Goal: Information Seeking & Learning: Learn about a topic

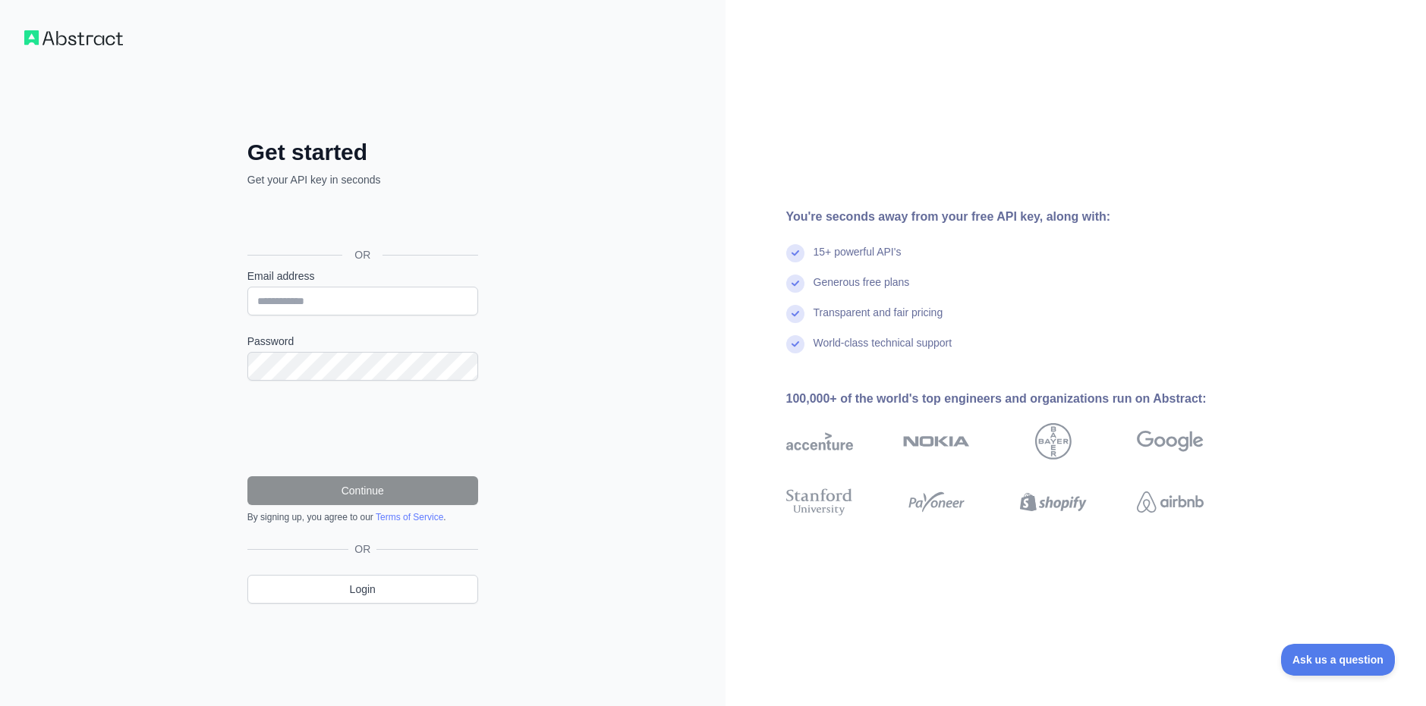
click at [564, 222] on div "Get started Get your API key in seconds OR Email address Password Continue By s…" at bounding box center [362, 353] width 725 height 706
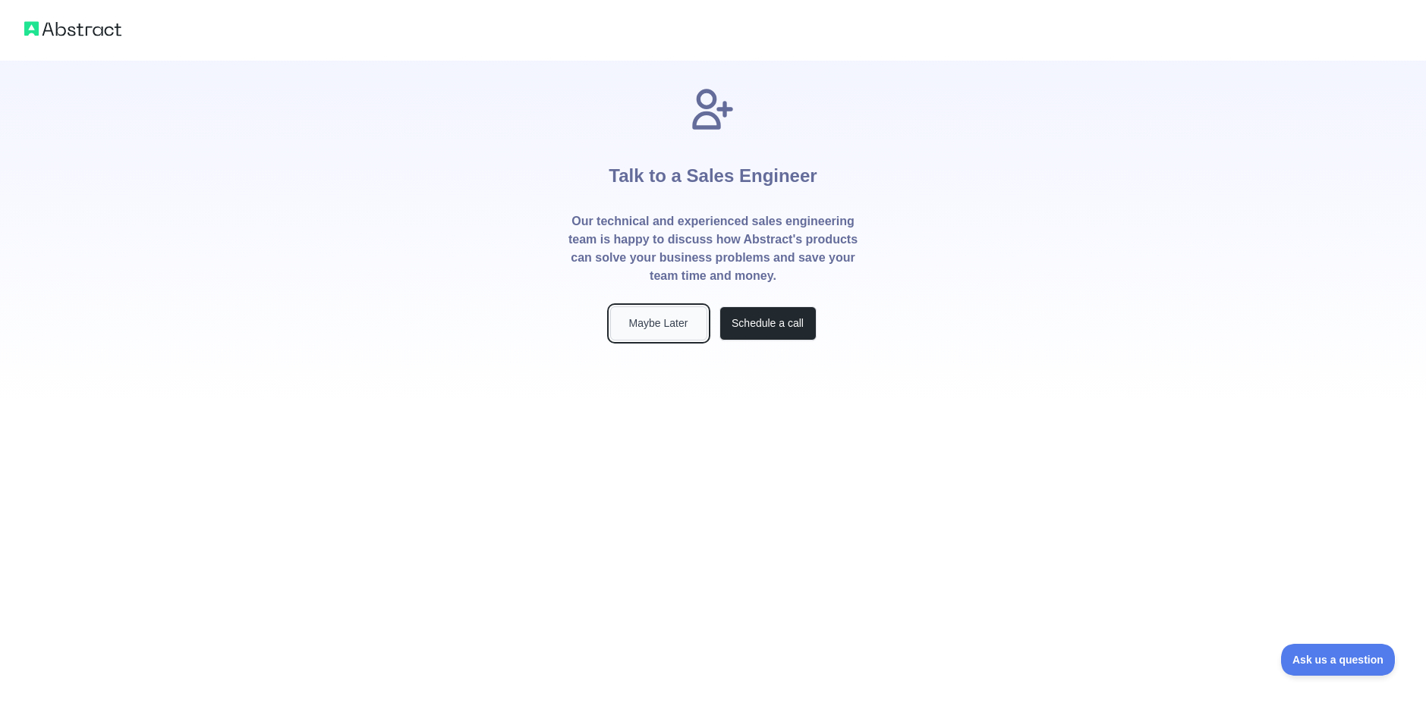
click at [650, 325] on button "Maybe Later" at bounding box center [658, 324] width 97 height 34
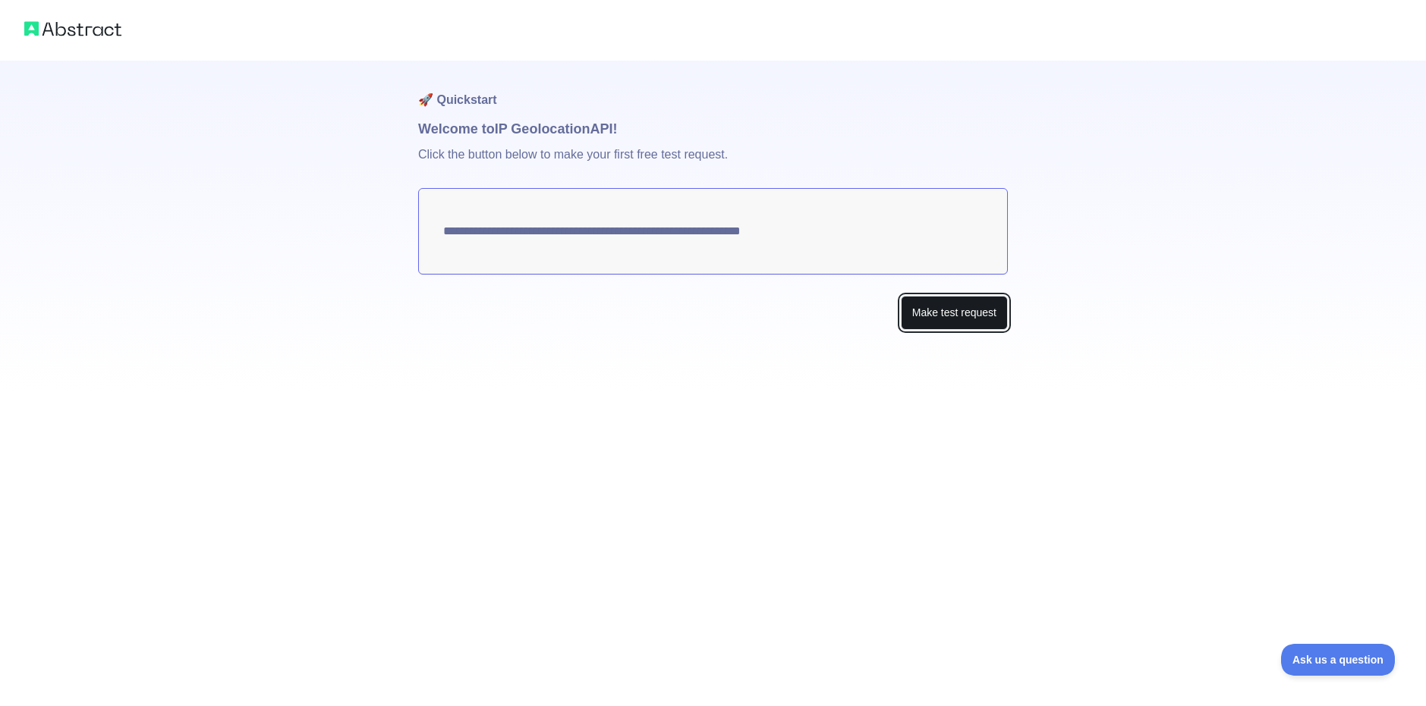
click at [931, 312] on button "Make test request" at bounding box center [954, 313] width 107 height 34
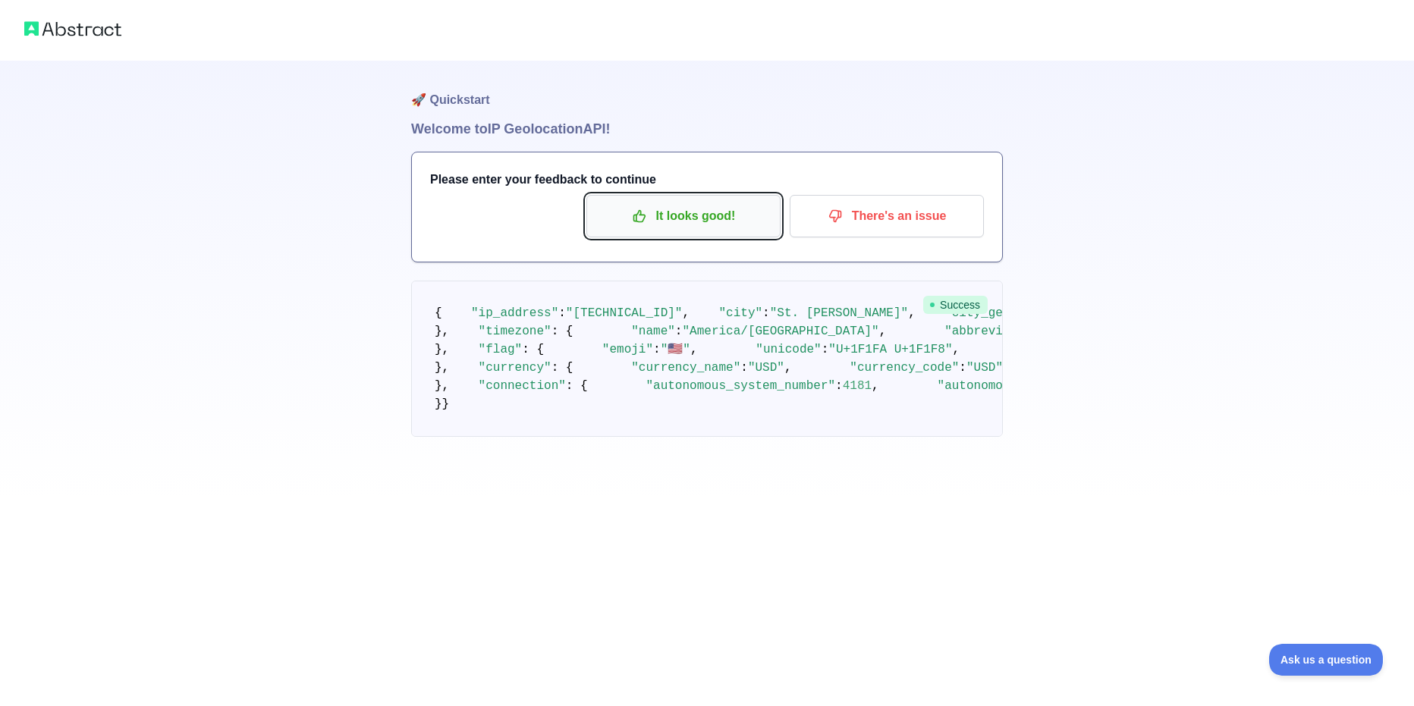
click at [684, 219] on p "It looks good!" at bounding box center [683, 216] width 171 height 26
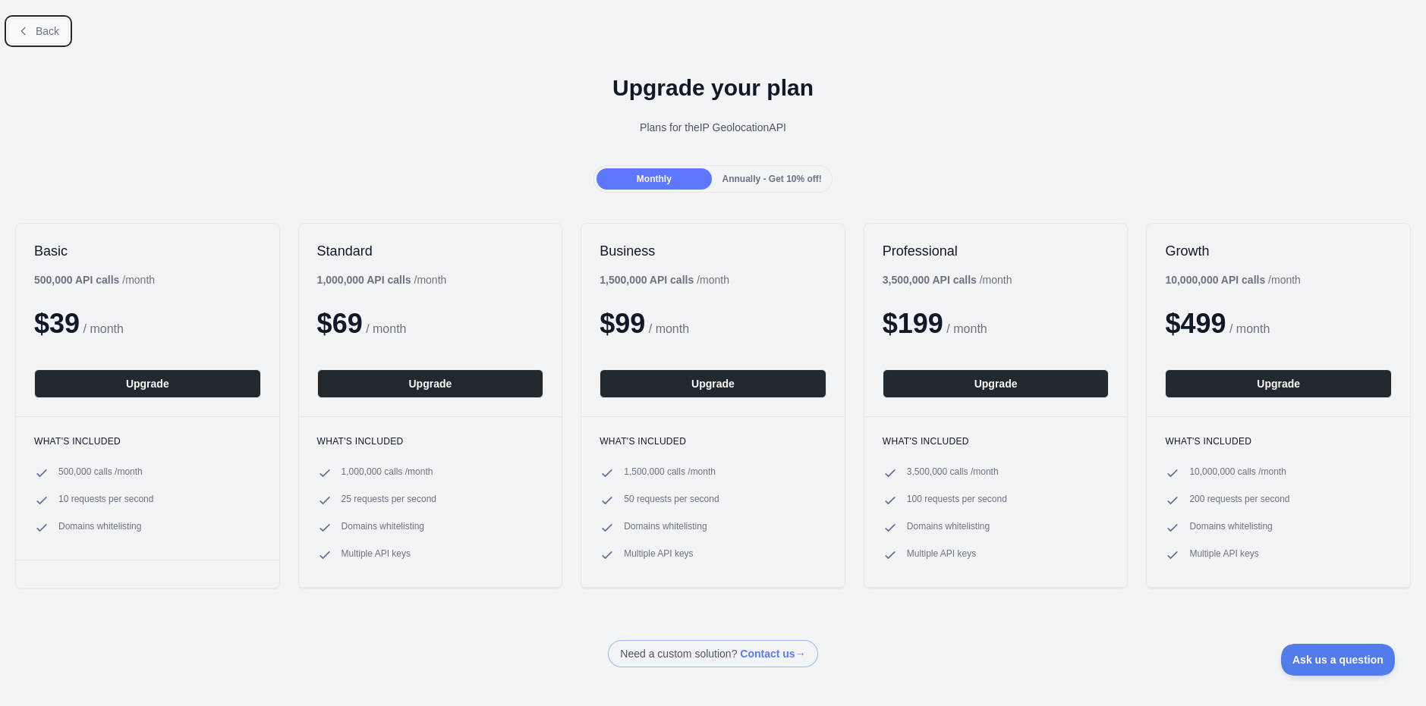
click at [39, 29] on span "Back" at bounding box center [48, 31] width 24 height 12
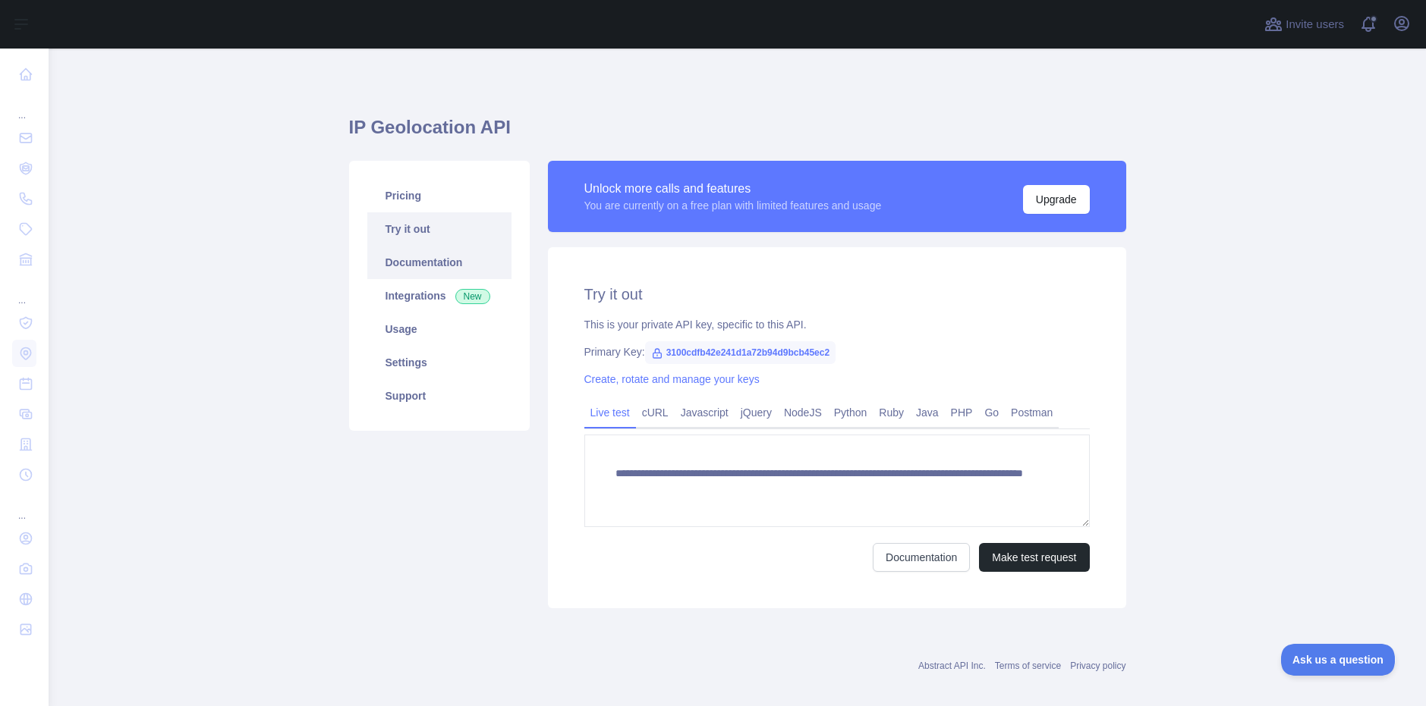
click at [404, 260] on link "Documentation" at bounding box center [439, 262] width 144 height 33
